Goal: Information Seeking & Learning: Learn about a topic

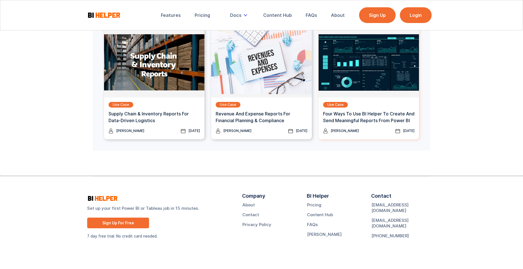
scroll to position [772, 0]
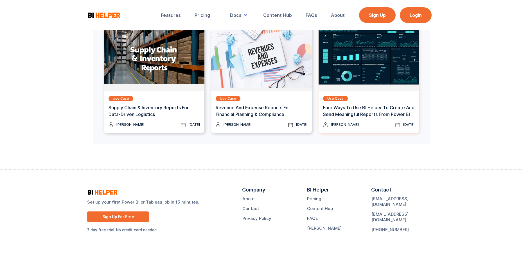
click at [346, 65] on img at bounding box center [368, 56] width 100 height 70
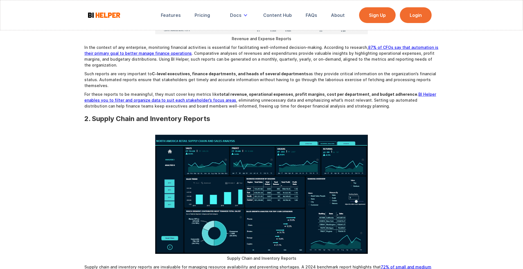
scroll to position [309, 0]
